Goal: Task Accomplishment & Management: Use online tool/utility

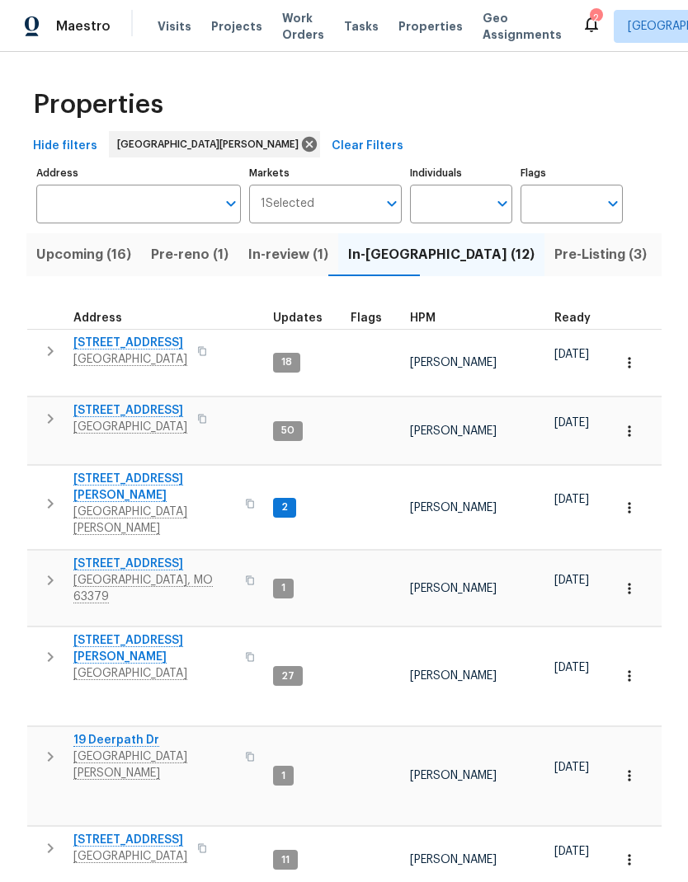
click at [554, 250] on span "Pre-Listing (3)" at bounding box center [600, 254] width 92 height 23
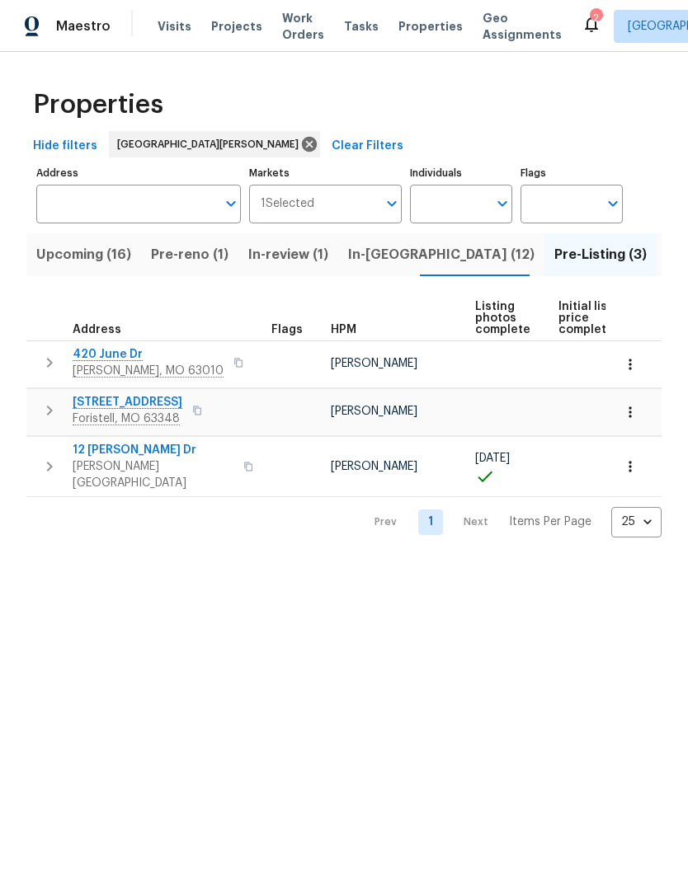
click at [131, 452] on span "12 Wallach Dr" at bounding box center [153, 450] width 161 height 16
click at [379, 254] on span "In-reno (12)" at bounding box center [441, 254] width 186 height 23
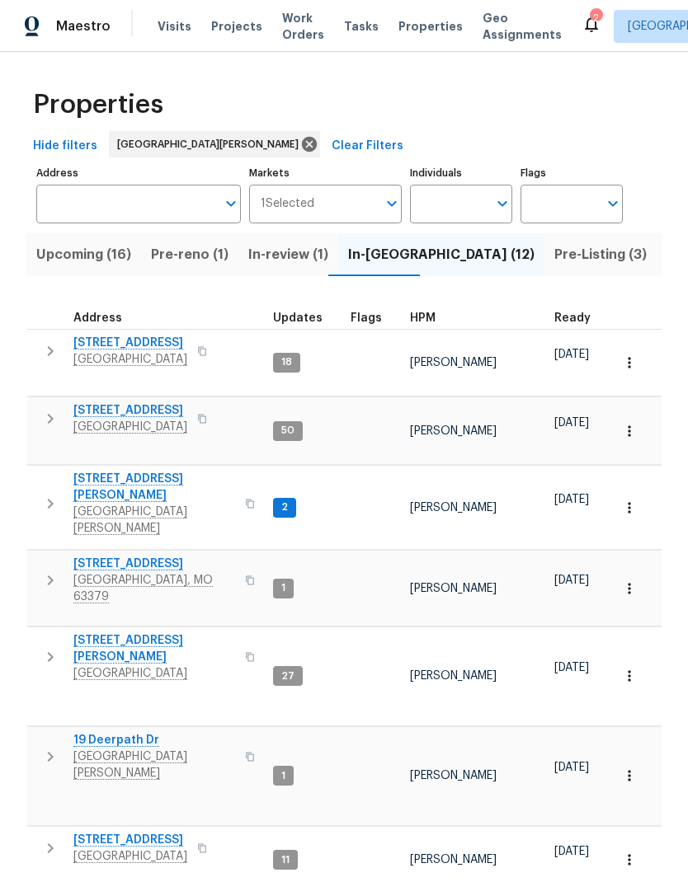
scroll to position [12, 0]
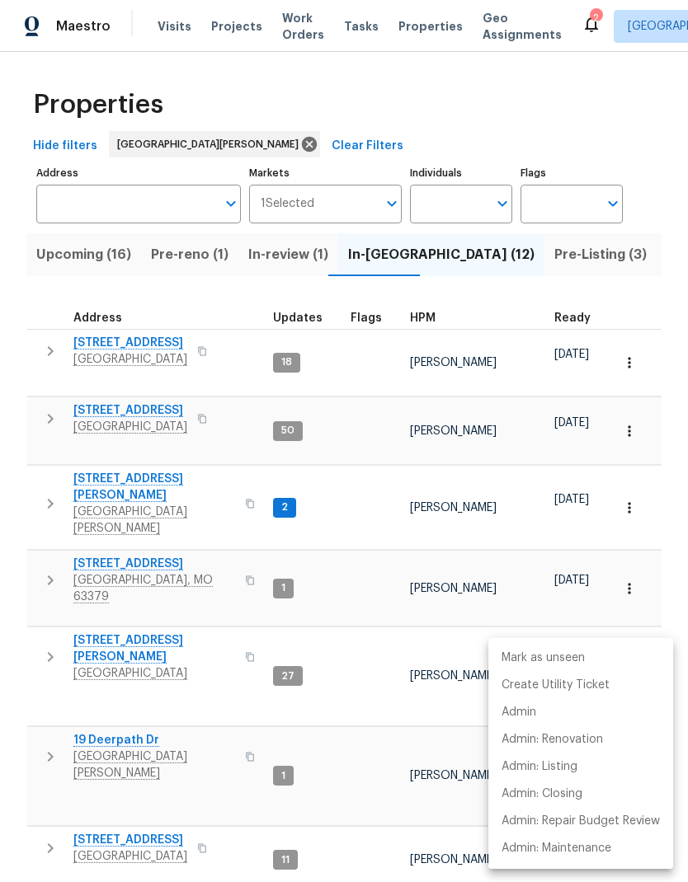
click at [108, 783] on div at bounding box center [344, 441] width 688 height 882
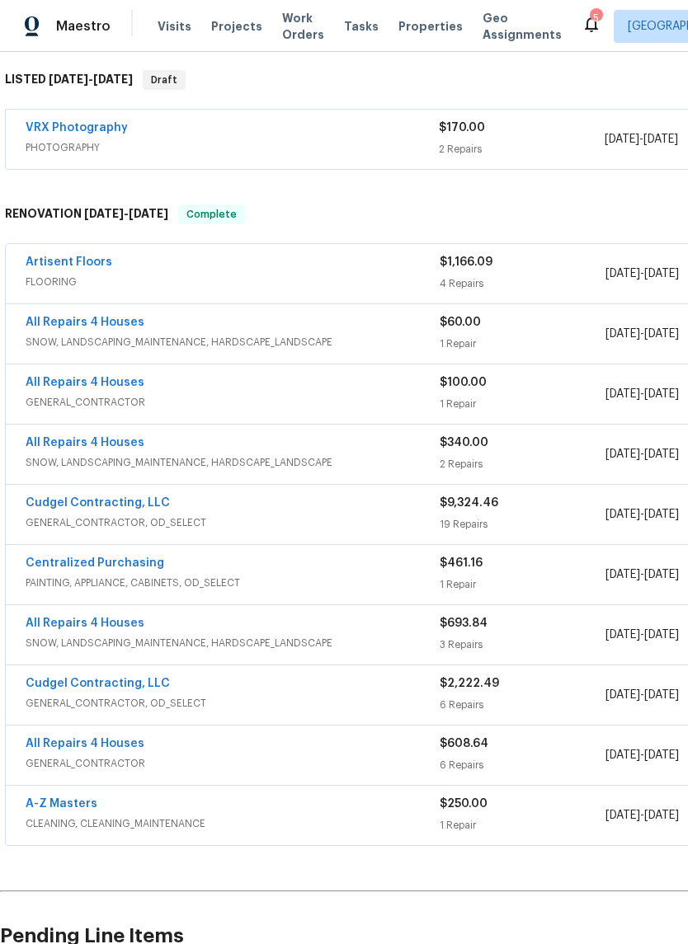
scroll to position [275, 0]
click at [143, 696] on span "GENERAL_CONTRACTOR, OD_SELECT" at bounding box center [233, 704] width 414 height 16
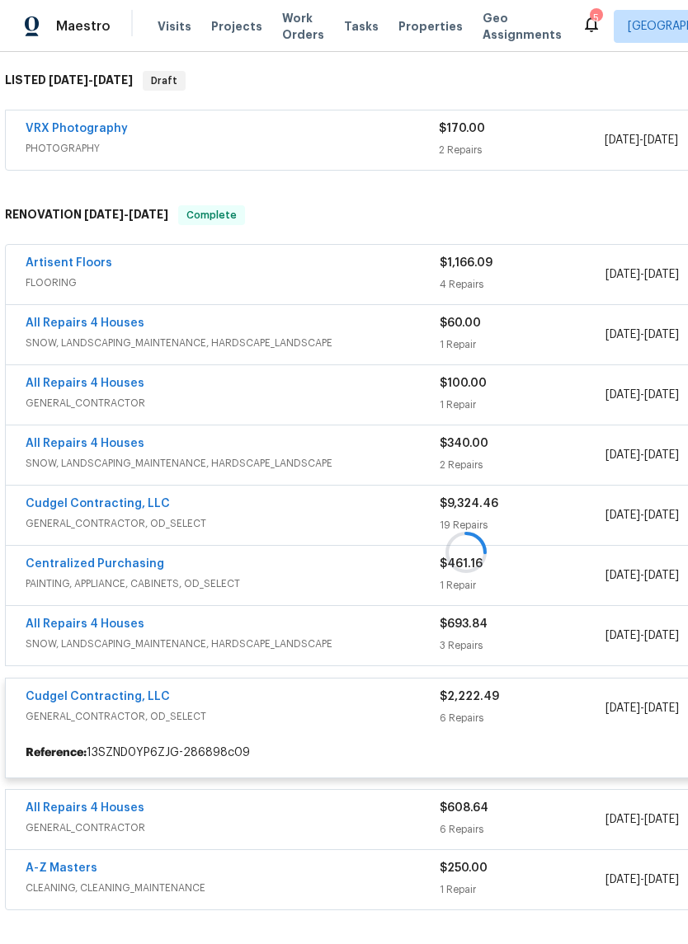
click at [135, 667] on div at bounding box center [466, 552] width 932 height 726
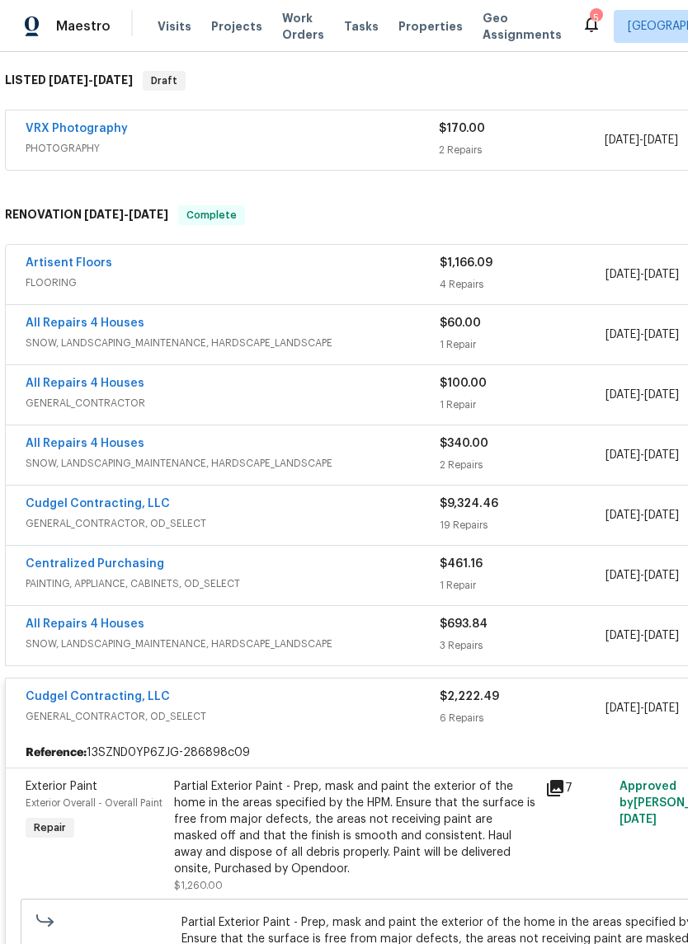
click at [146, 691] on link "Cudgel Contracting, LLC" at bounding box center [98, 697] width 144 height 12
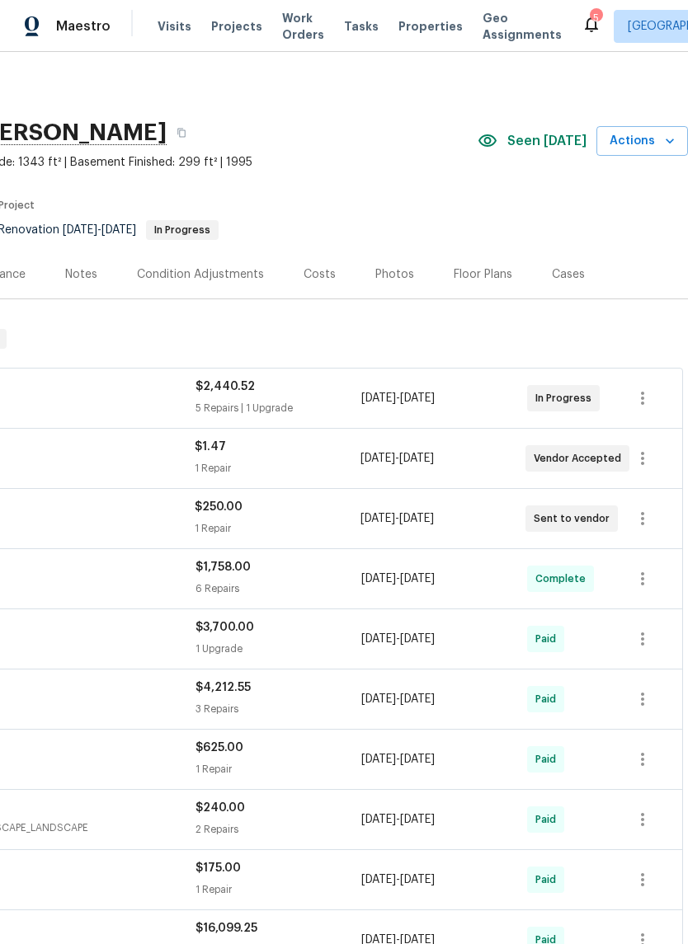
scroll to position [0, 244]
click at [661, 134] on icon "button" at bounding box center [669, 141] width 16 height 16
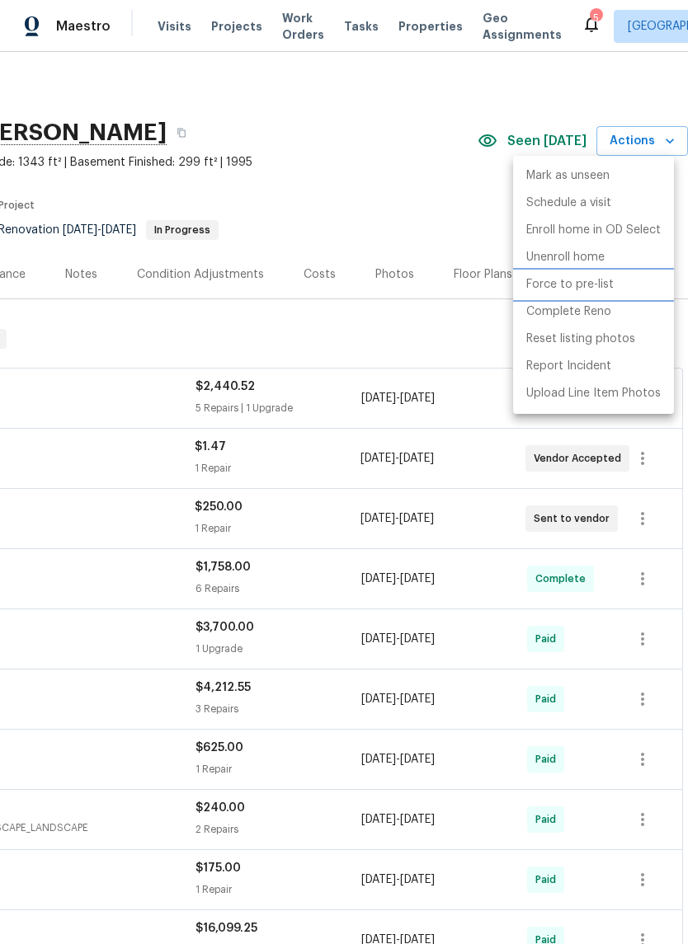
click at [606, 285] on p "Force to pre-list" at bounding box center [569, 284] width 87 height 17
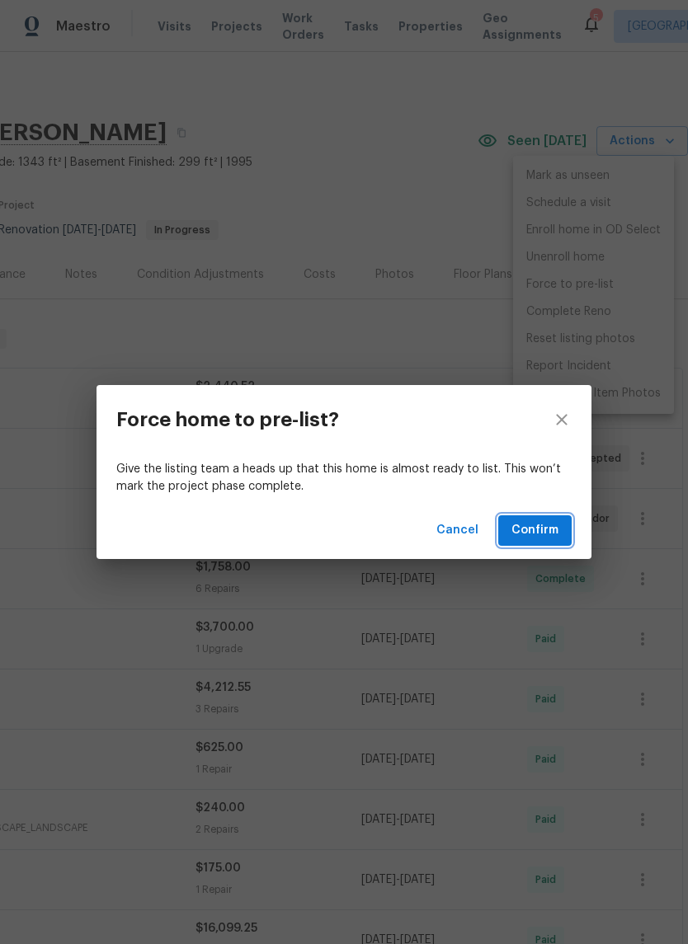
click at [542, 523] on span "Confirm" at bounding box center [534, 530] width 47 height 21
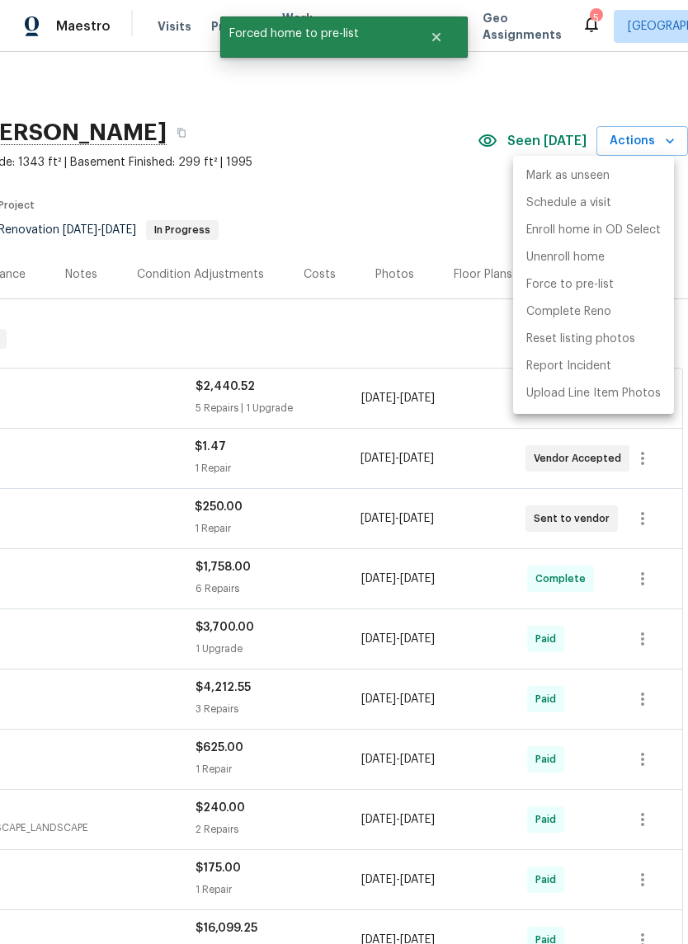
click at [453, 193] on div at bounding box center [344, 472] width 688 height 944
